Goal: Task Accomplishment & Management: Manage account settings

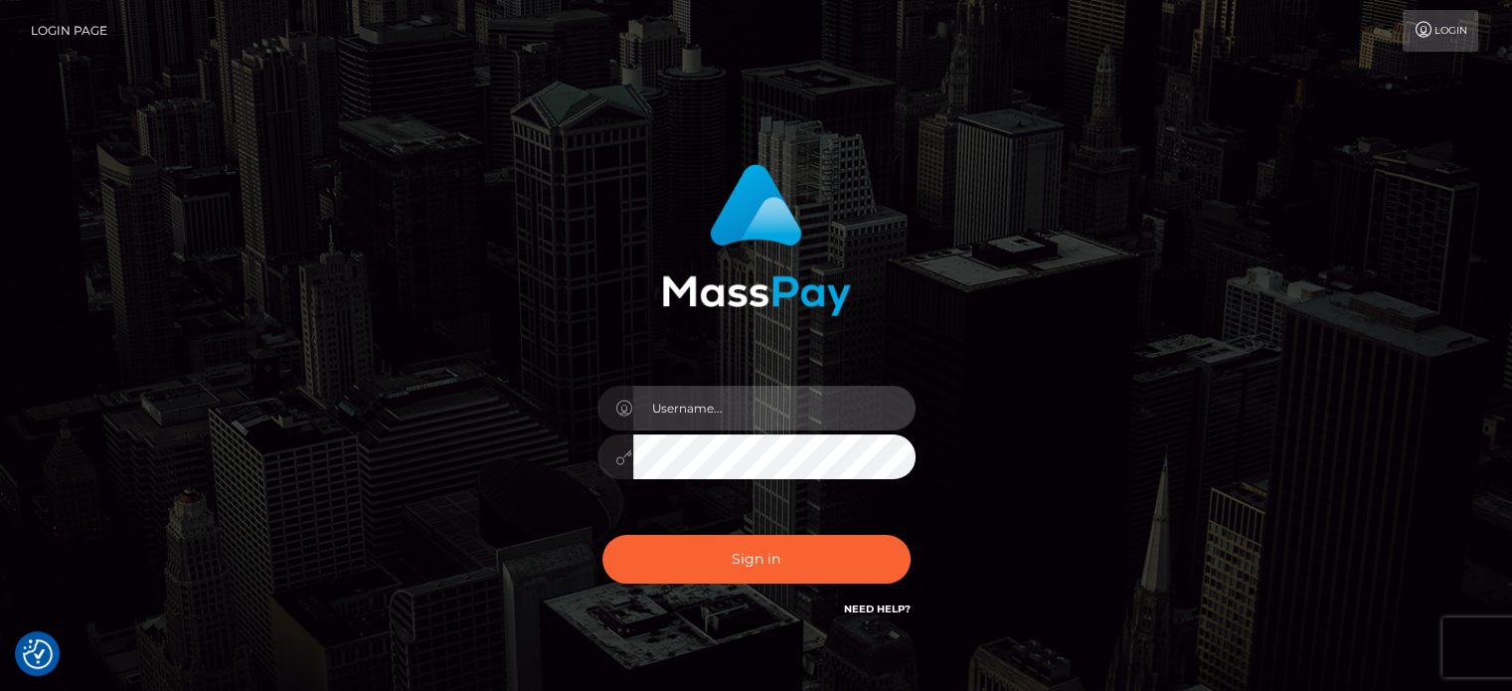
click at [724, 414] on input "text" at bounding box center [774, 408] width 282 height 45
type input "[EMAIL_ADDRESS][DOMAIN_NAME]"
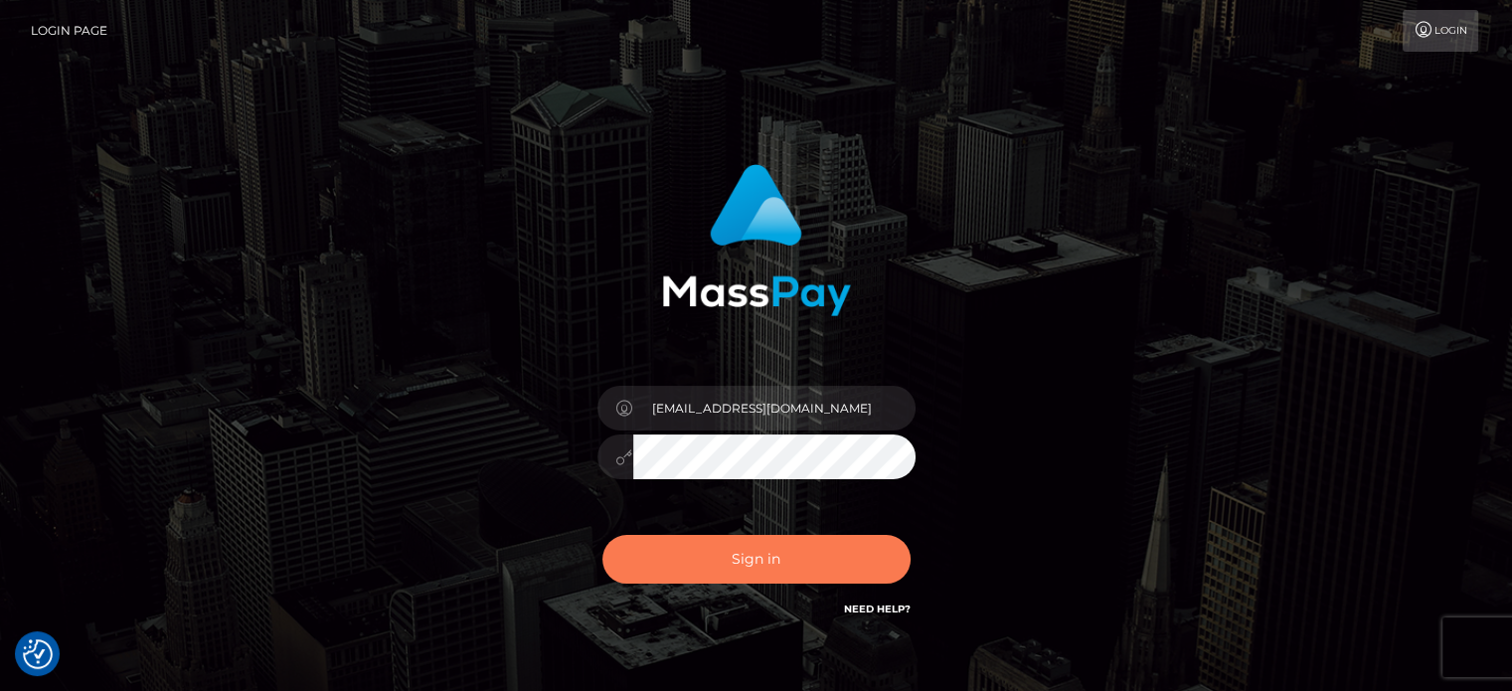
click at [843, 555] on button "Sign in" at bounding box center [757, 559] width 308 height 49
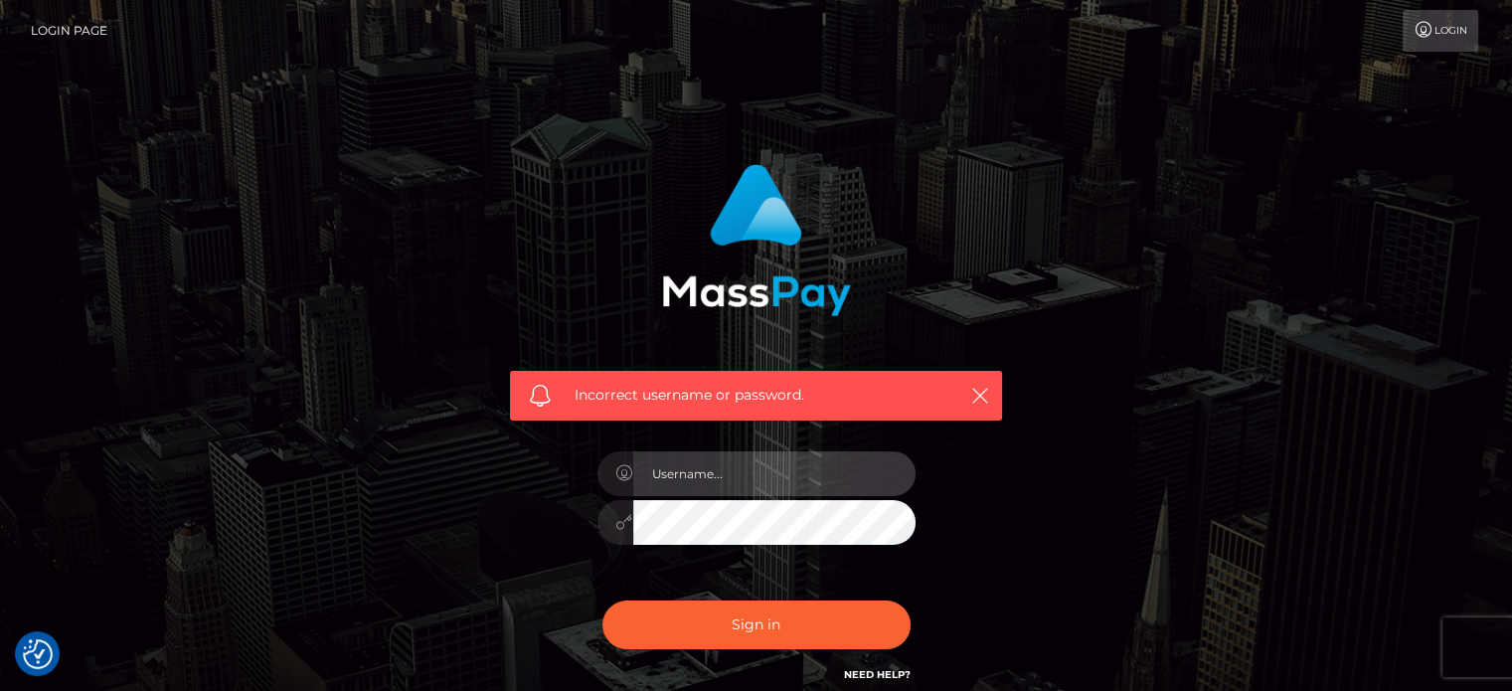
click at [740, 473] on input "text" at bounding box center [774, 473] width 282 height 45
type input "[EMAIL_ADDRESS][DOMAIN_NAME]"
click at [1013, 500] on div "Incorrect username or password. moonsagebass@gmail.com" at bounding box center [756, 425] width 522 height 552
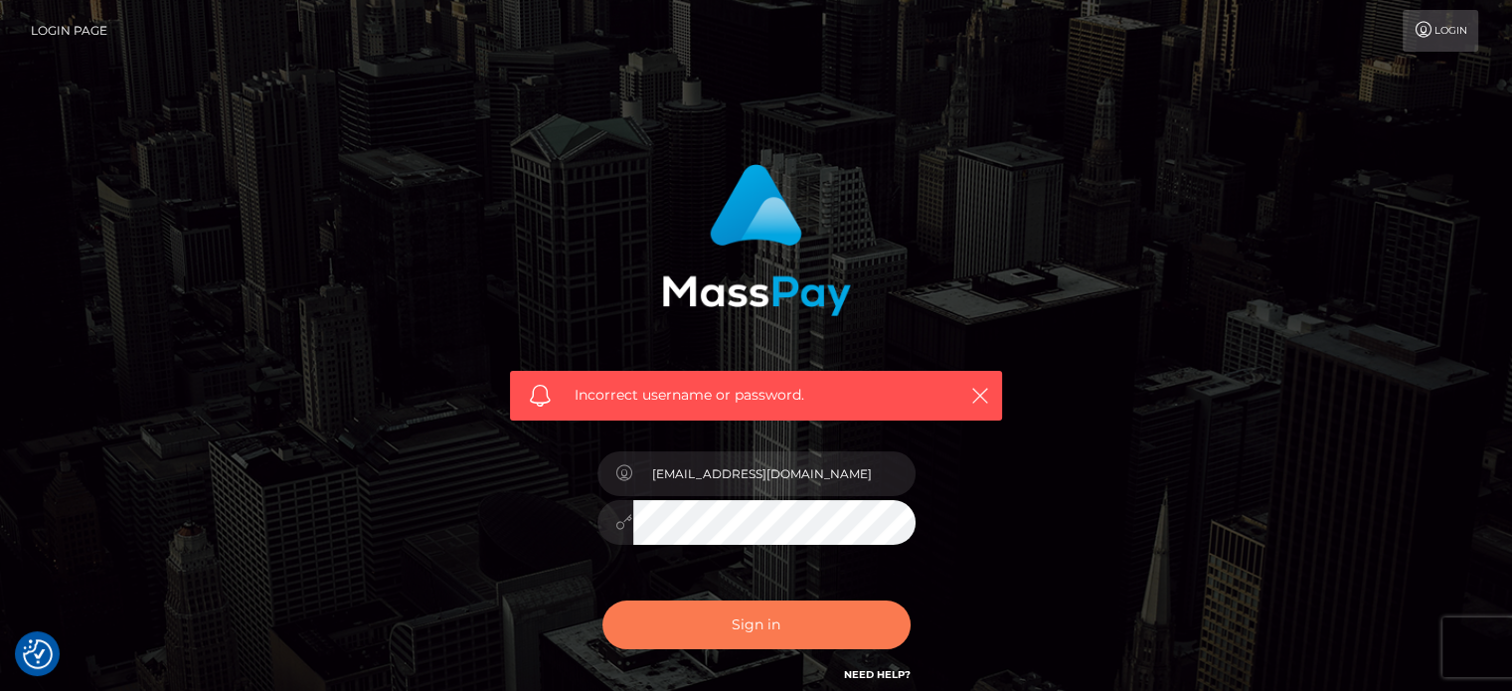
click at [803, 621] on button "Sign in" at bounding box center [757, 625] width 308 height 49
